Goal: Obtain resource: Download file/media

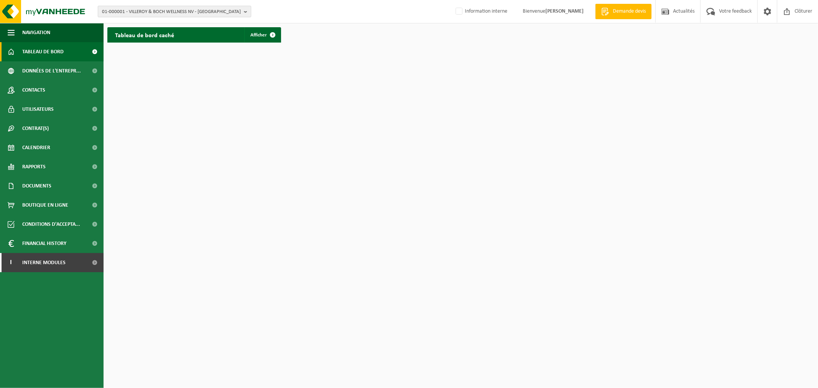
click at [146, 10] on span "01-000001 - VILLEROY & BOCH WELLNESS NV - [GEOGRAPHIC_DATA]" at bounding box center [171, 12] width 139 height 12
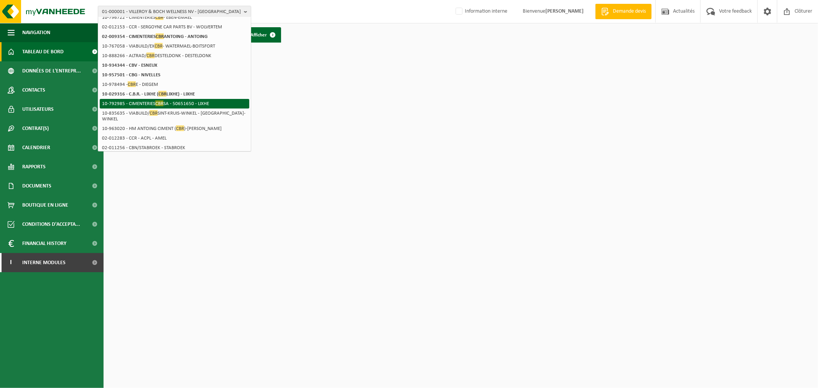
scroll to position [107, 0]
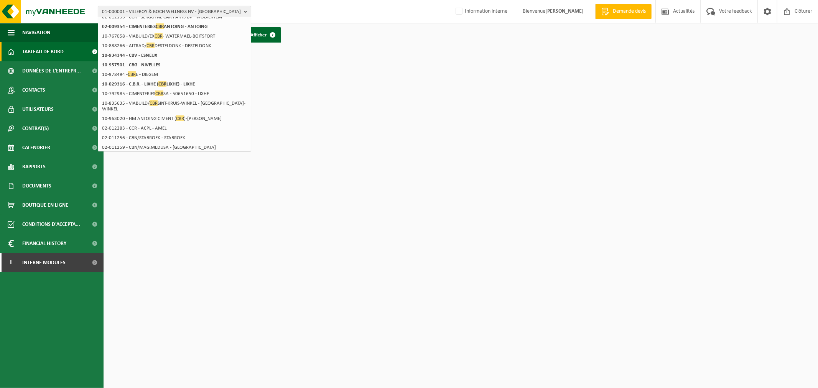
type input "cbr"
click at [166, 13] on span "01-000001 - VILLEROY & BOCH WELLNESS NV - [GEOGRAPHIC_DATA]" at bounding box center [171, 12] width 139 height 12
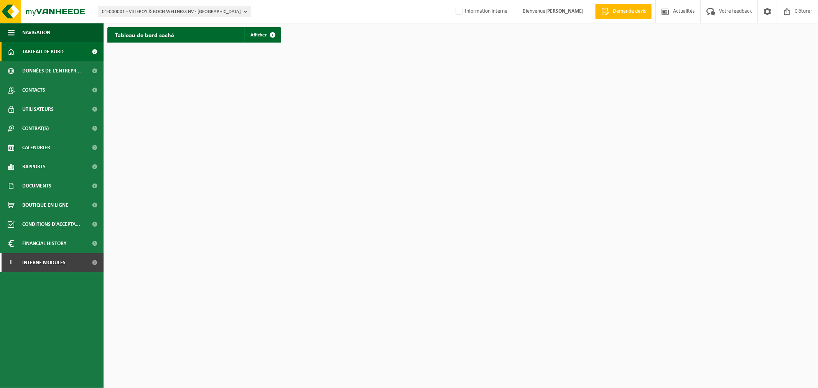
click at [166, 13] on span "01-000001 - VILLEROY & BOCH WELLNESS NV - [GEOGRAPHIC_DATA]" at bounding box center [171, 12] width 139 height 12
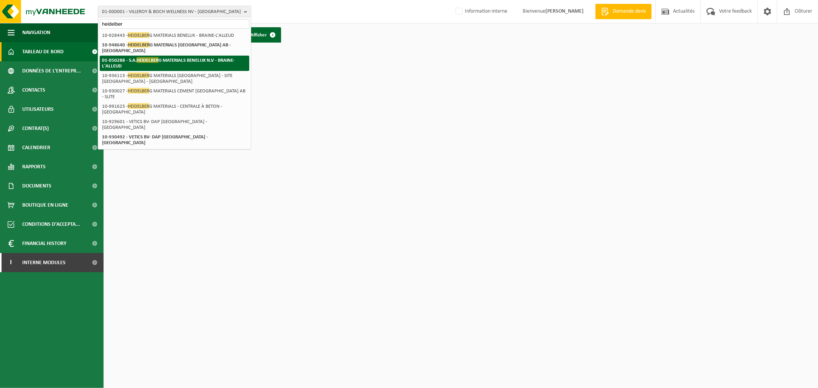
type input "heidelber"
click at [164, 57] on strong "01-050288 - S.A. HEIDELBER G MATERIALS BENELUX N.V - BRAINE-L'ALLEUD" at bounding box center [168, 63] width 133 height 12
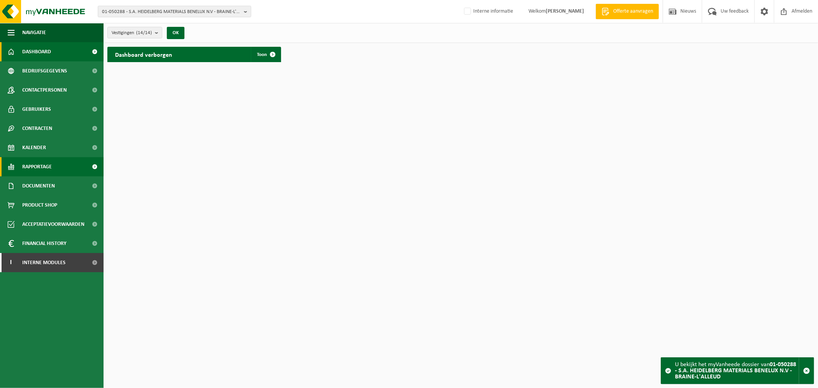
click at [56, 166] on link "Rapportage" at bounding box center [52, 166] width 104 height 19
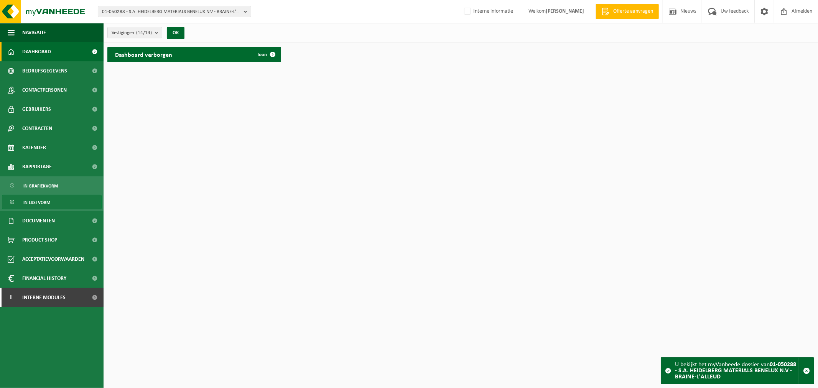
click at [53, 199] on link "In lijstvorm" at bounding box center [52, 202] width 100 height 15
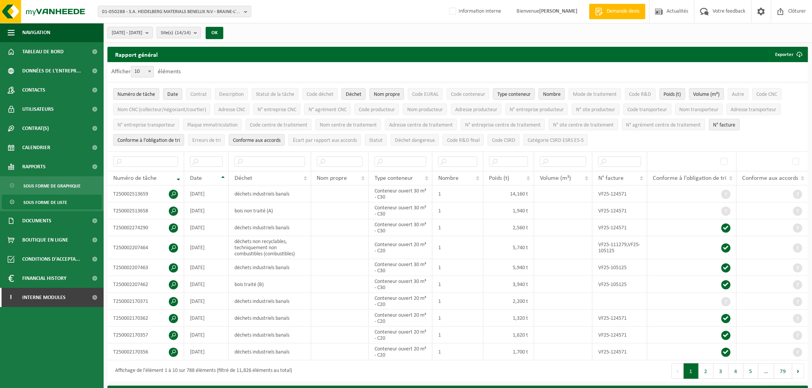
click at [142, 36] on span "2025-04-01 - 2025-09-11" at bounding box center [127, 33] width 31 height 12
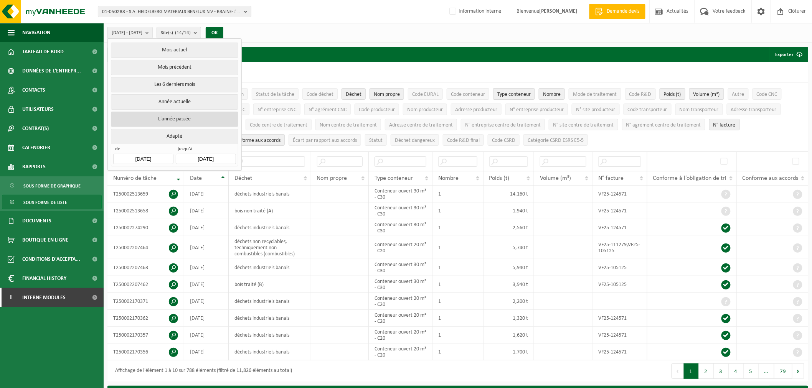
click at [181, 115] on button "L'année passée" at bounding box center [174, 119] width 127 height 15
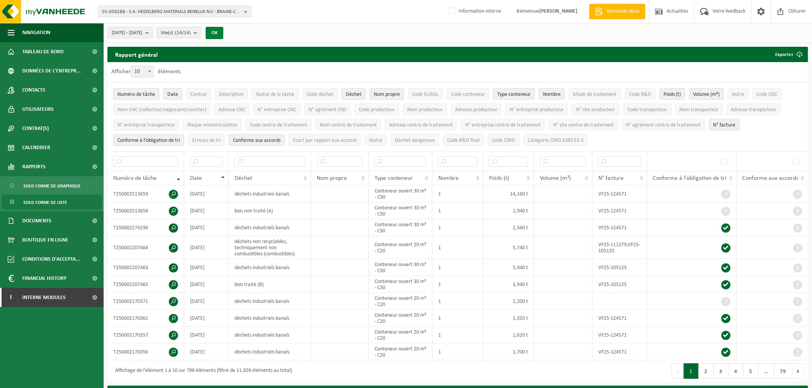
click at [223, 29] on button "OK" at bounding box center [215, 33] width 18 height 12
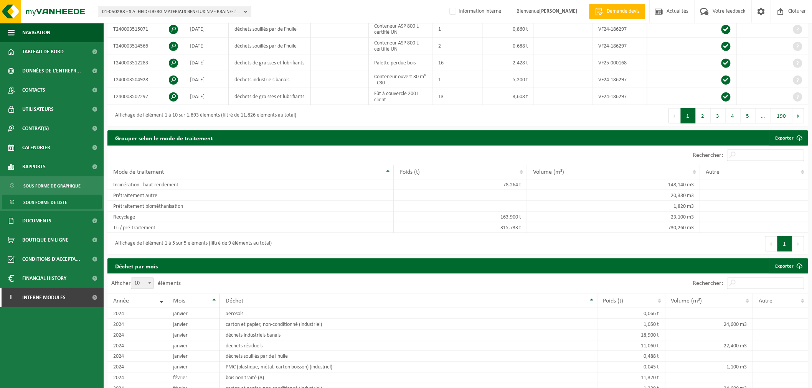
scroll to position [511, 0]
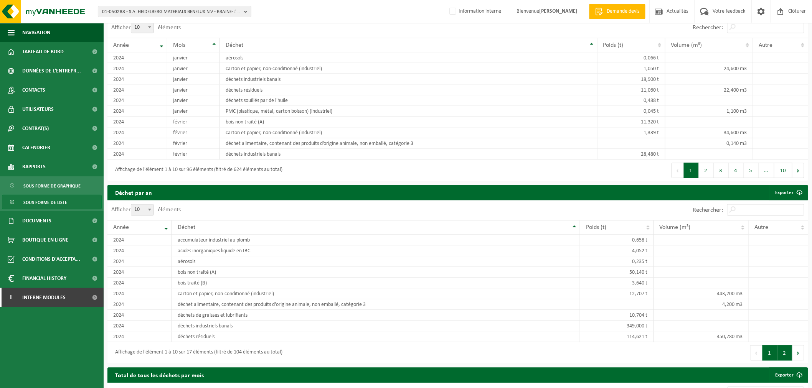
click at [785, 351] on button "2" at bounding box center [784, 353] width 15 height 15
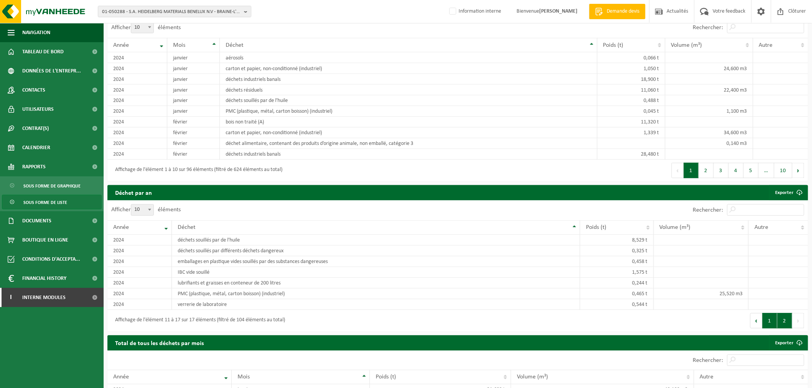
click at [770, 320] on button "1" at bounding box center [769, 320] width 15 height 15
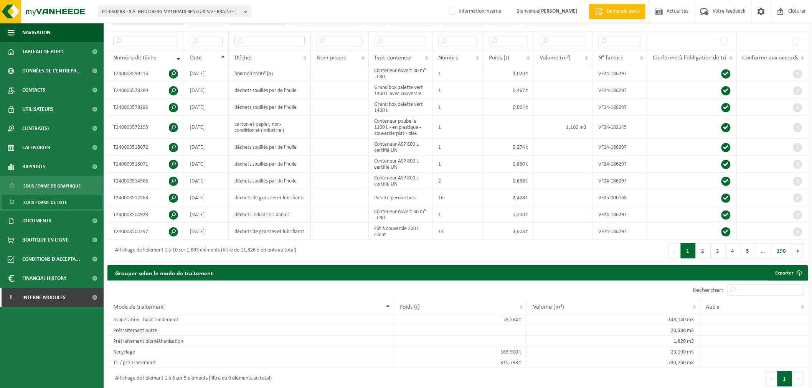
scroll to position [0, 0]
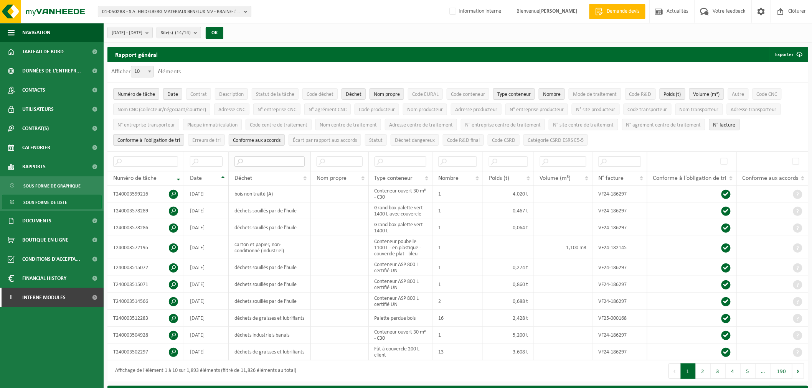
click at [267, 164] on input "text" at bounding box center [269, 162] width 70 height 10
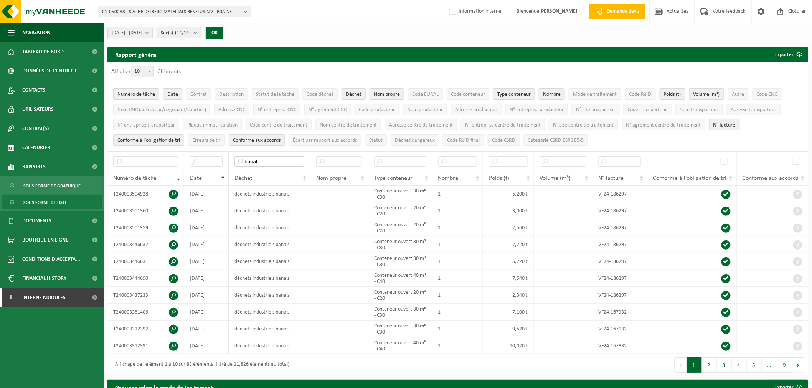
type input "banal"
click at [149, 70] on span at bounding box center [150, 71] width 8 height 10
click at [149, 66] on select "10 25 50 100" at bounding box center [144, 66] width 23 height 0
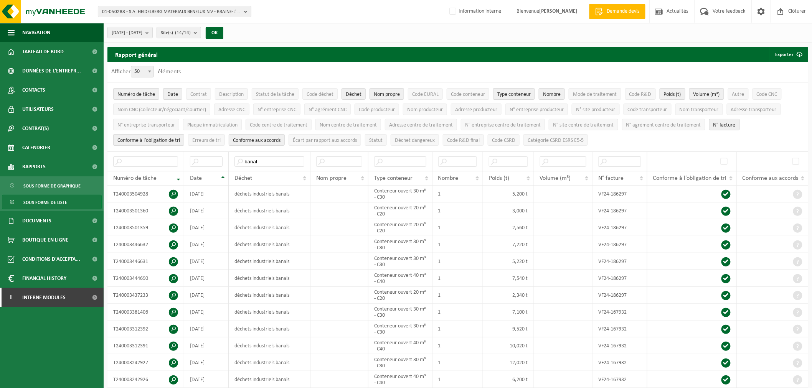
click at [150, 73] on span at bounding box center [150, 71] width 8 height 10
click at [150, 66] on select "10 25 50 100" at bounding box center [144, 66] width 23 height 0
select select "100"
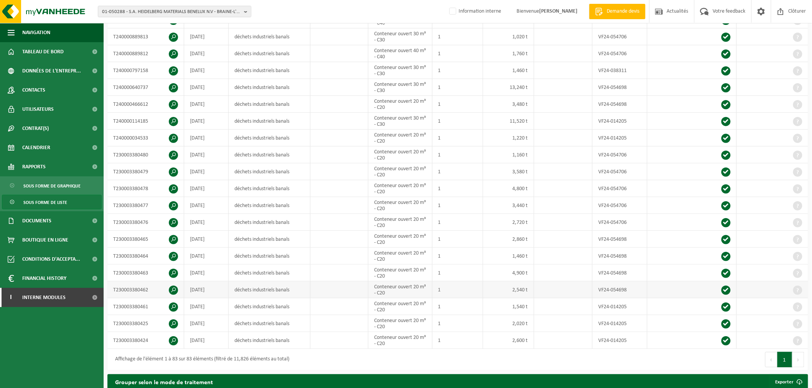
scroll to position [1321, 0]
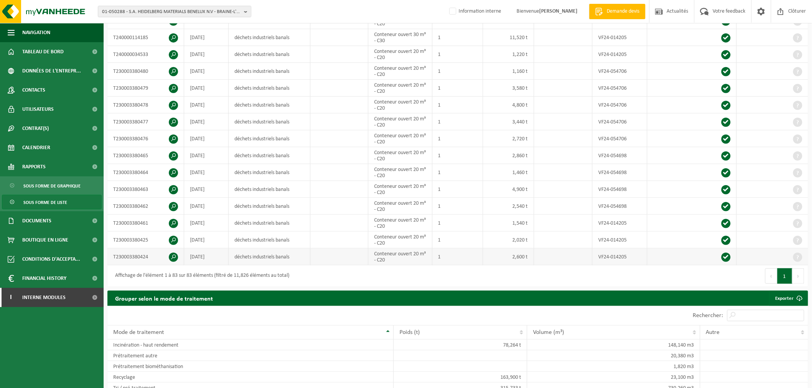
click at [559, 256] on td at bounding box center [563, 257] width 58 height 17
click at [769, 259] on td at bounding box center [772, 257] width 71 height 17
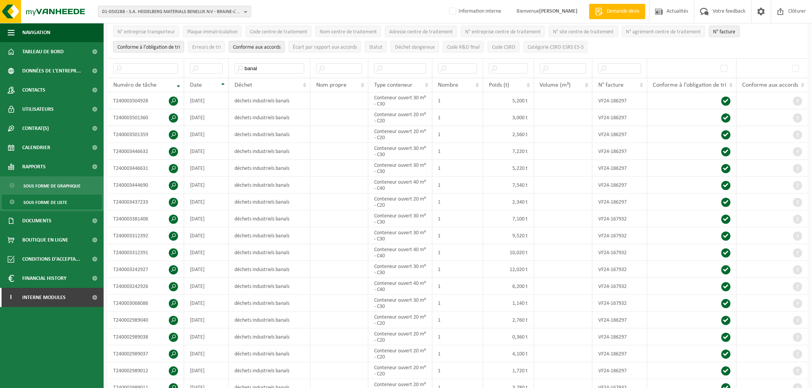
scroll to position [0, 0]
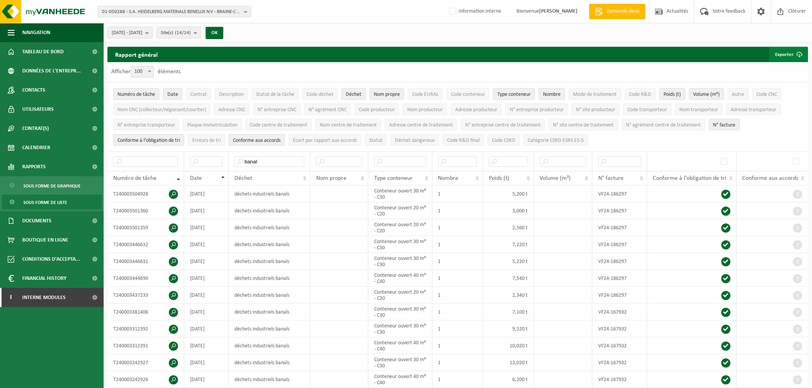
click at [785, 53] on button "Exporter" at bounding box center [788, 54] width 38 height 15
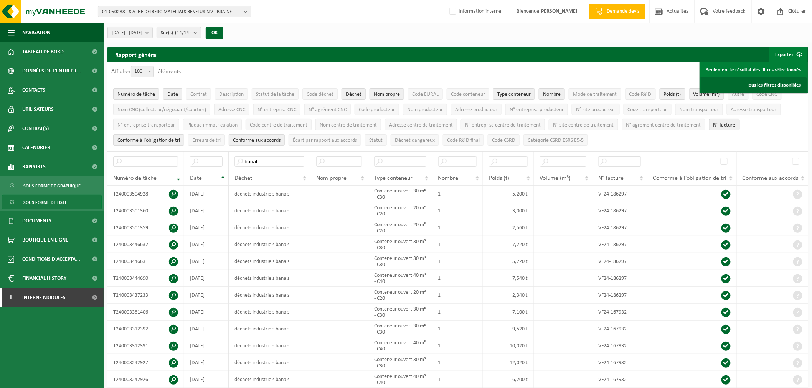
click at [770, 81] on link "Tous les filtres disponibles" at bounding box center [754, 85] width 106 height 15
